Goal: Subscribe to service/newsletter

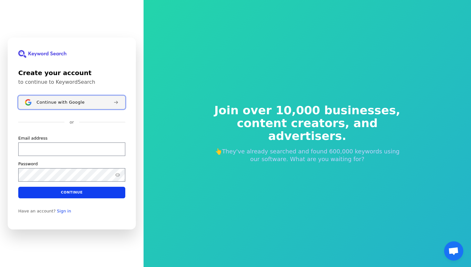
click at [73, 101] on span "Continue with Google" at bounding box center [61, 102] width 48 height 5
